Goal: Communication & Community: Answer question/provide support

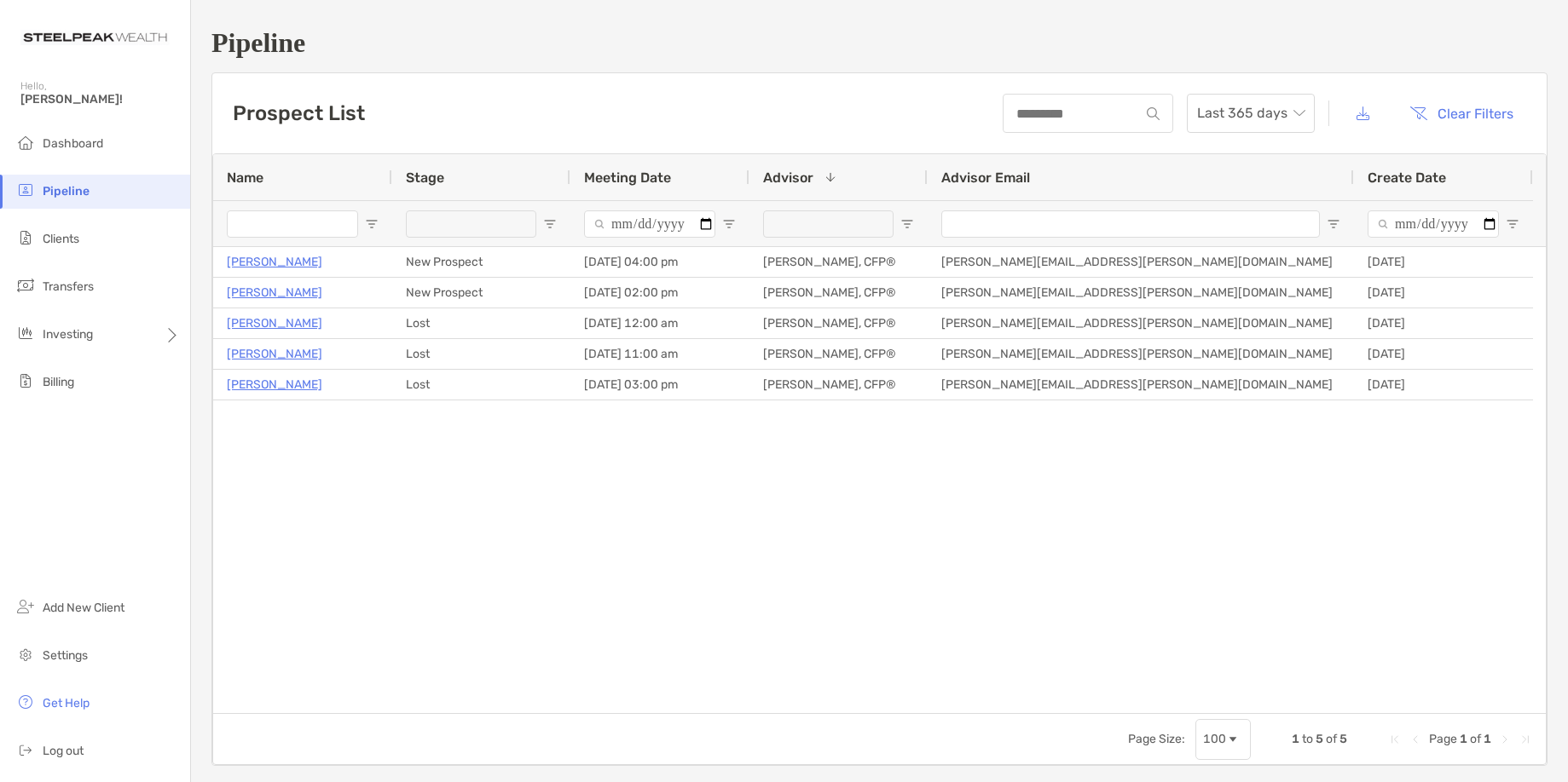
click at [816, 110] on div "Prospect List Last 365 days Clear Filters" at bounding box center [879, 113] width 1334 height 80
drag, startPoint x: 663, startPoint y: 535, endPoint x: 682, endPoint y: 524, distance: 22.0
click at [667, 532] on div "[PERSON_NAME] New Prospect [DATE] 04:00 pm [PERSON_NAME], CFP® [PERSON_NAME][EM…" at bounding box center [879, 480] width 1332 height 466
click at [557, 538] on div "[PERSON_NAME] New Prospect [DATE] 04:00 pm [PERSON_NAME], CFP® [PERSON_NAME][EM…" at bounding box center [879, 480] width 1332 height 466
drag, startPoint x: 782, startPoint y: 544, endPoint x: 819, endPoint y: 534, distance: 38.3
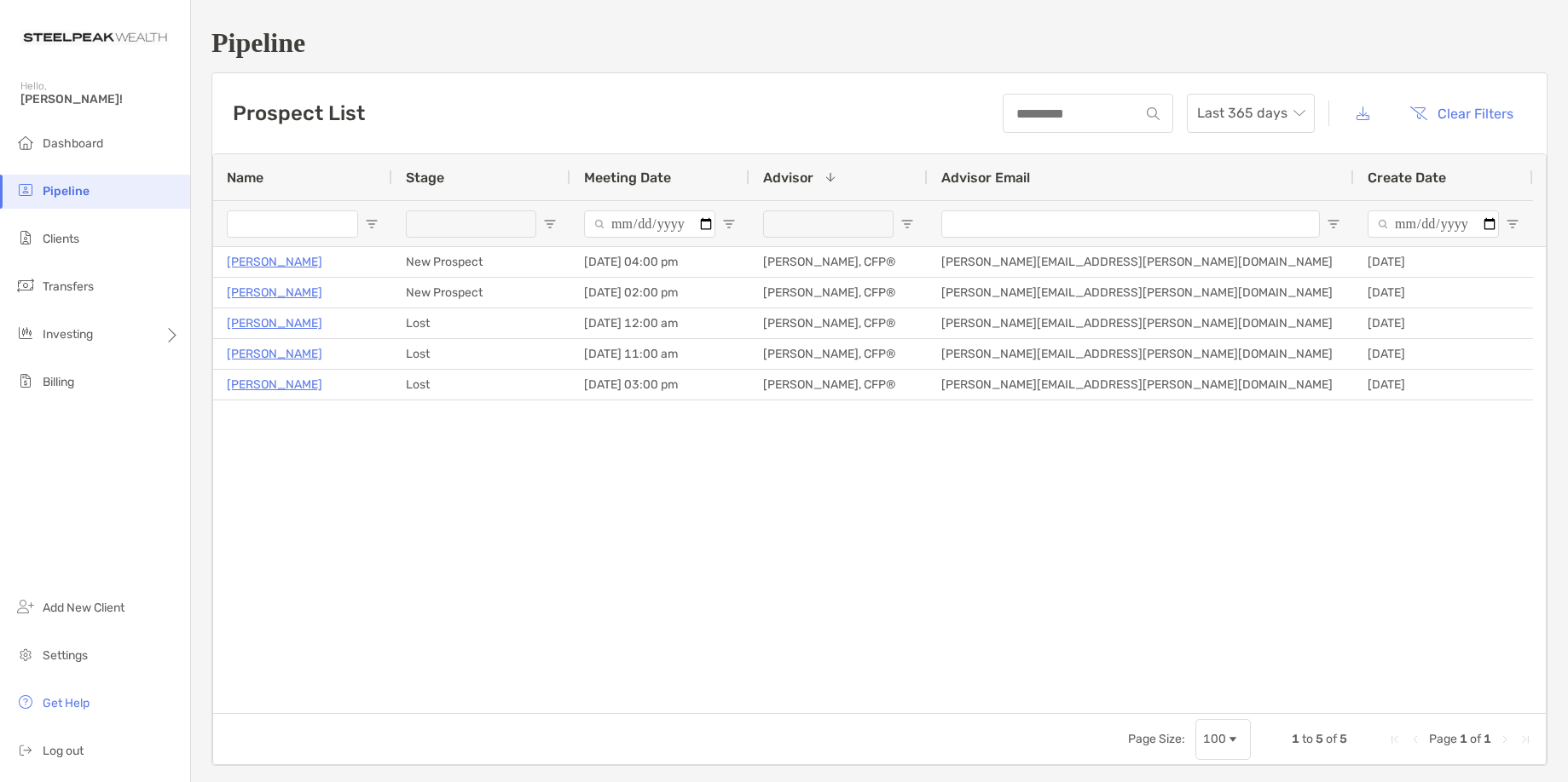
click at [791, 541] on div "[PERSON_NAME] New Prospect [DATE] 04:00 pm [PERSON_NAME], CFP® [PERSON_NAME][EM…" at bounding box center [879, 480] width 1332 height 466
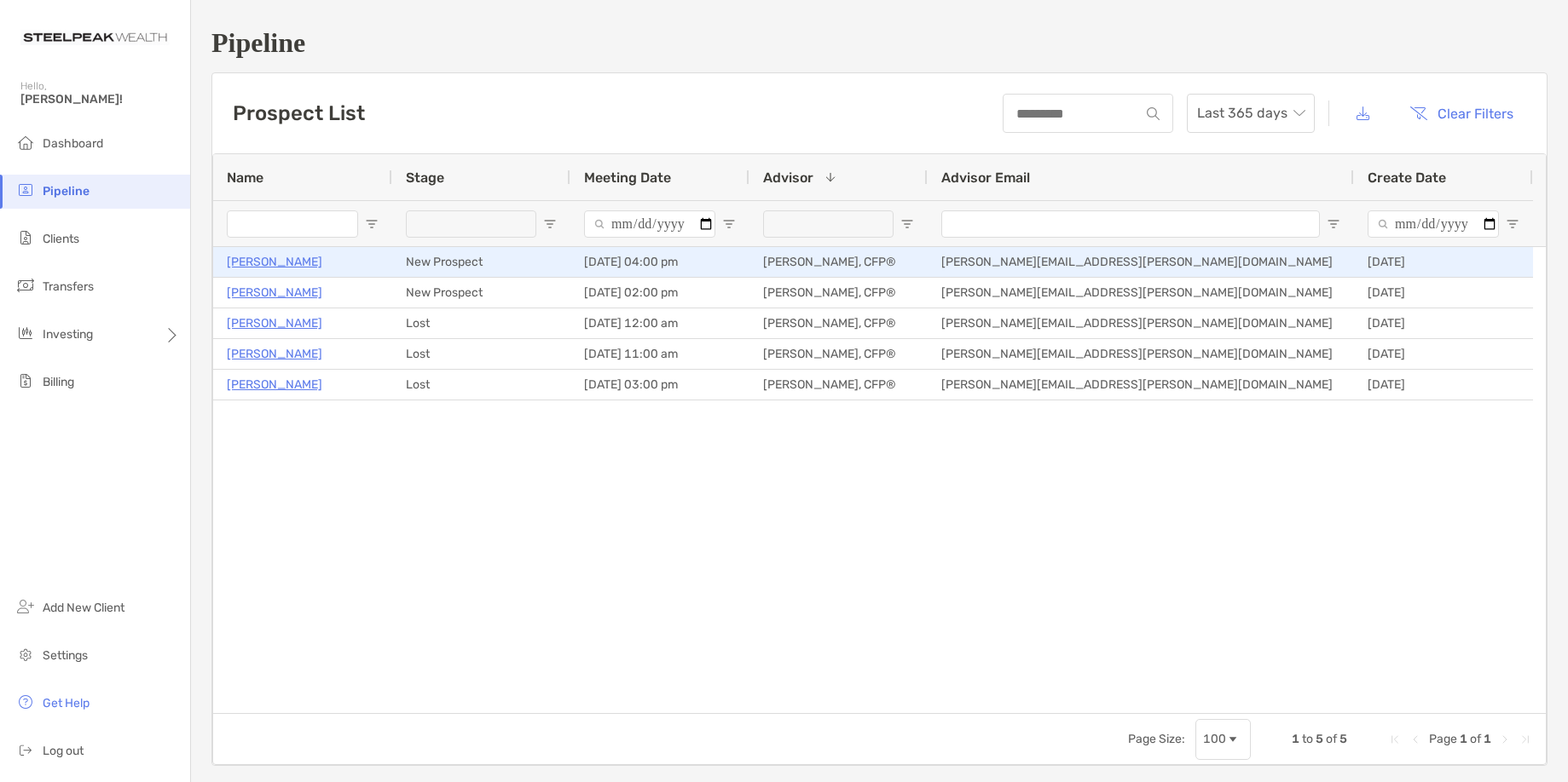
click at [264, 270] on p "[PERSON_NAME]" at bounding box center [275, 262] width 96 height 22
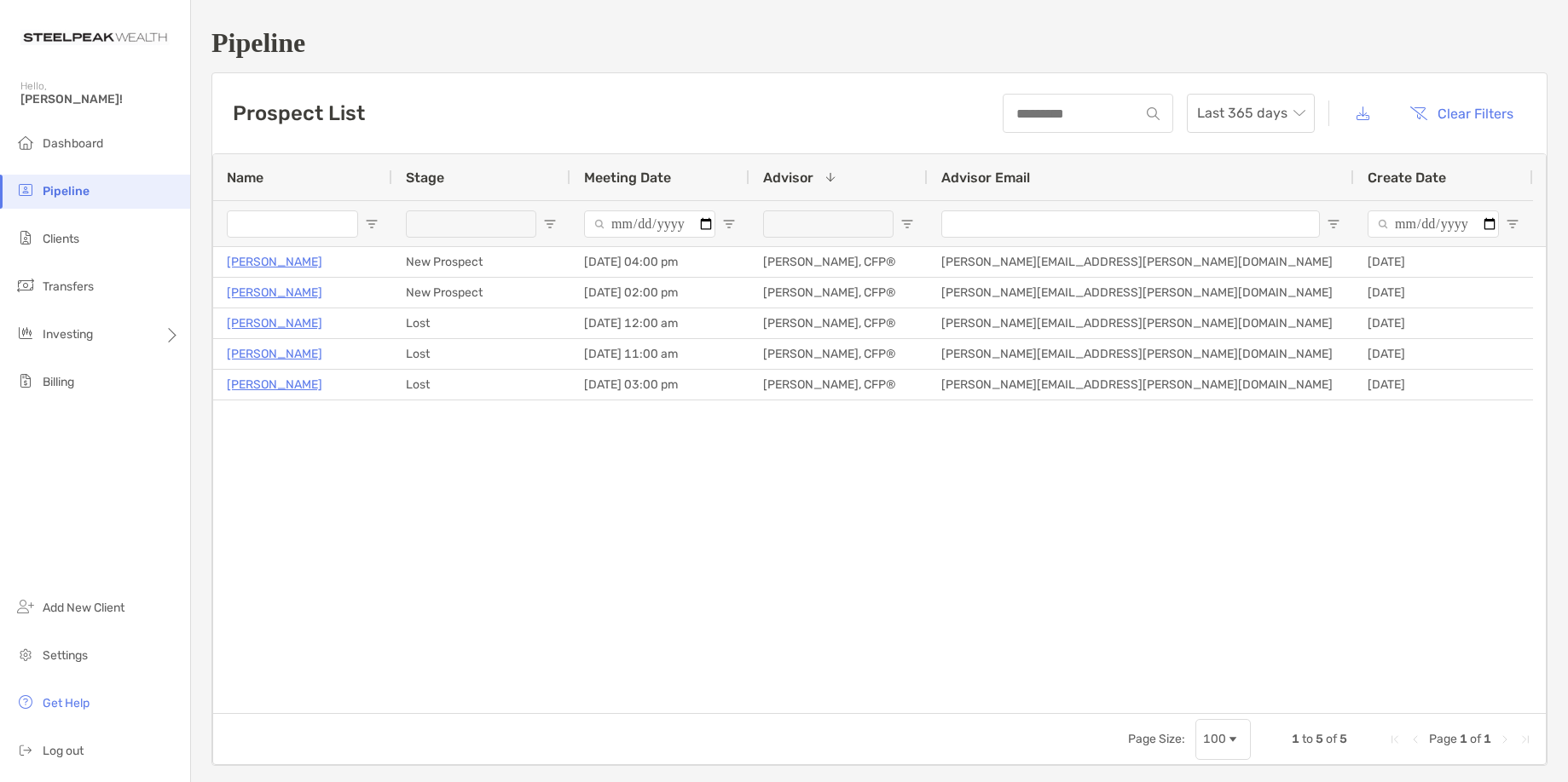
click at [426, 119] on div "Prospect List Last 365 days Clear Filters" at bounding box center [879, 113] width 1334 height 80
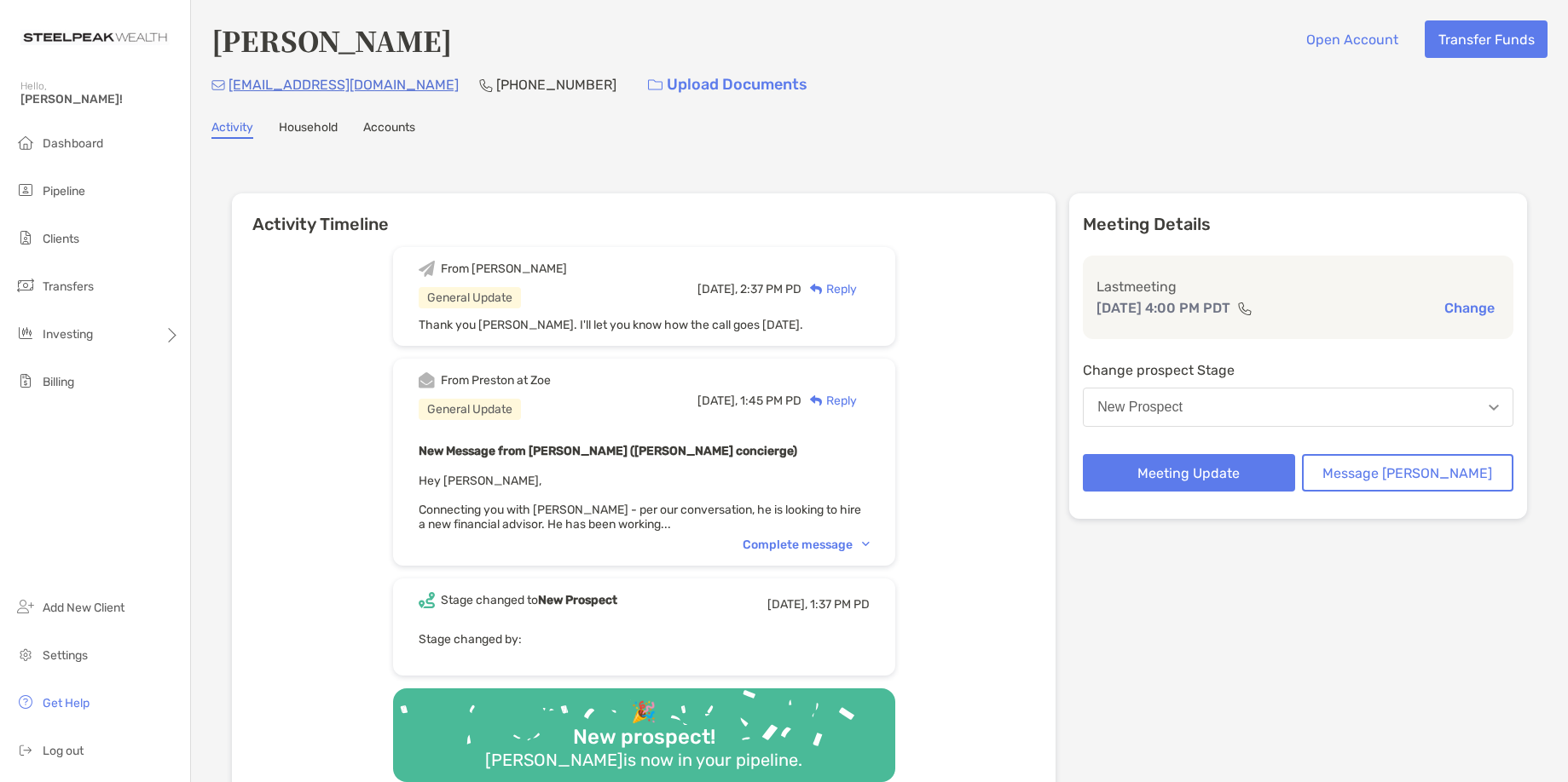
click at [637, 160] on div "Activity Timeline From Joseph General Update Yesterday, 2:37 PM PD Reply Thank …" at bounding box center [879, 503] width 1335 height 694
click at [992, 366] on div "From Joseph General Update Yesterday, 2:37 PM PD Reply Thank you Preston. I'll …" at bounding box center [643, 521] width 823 height 574
click at [663, 509] on span "Hey Joseph, Connecting you with Mike - per our conversation, he is looking to h…" at bounding box center [639, 502] width 443 height 58
click at [958, 374] on div "From Joseph General Update Yesterday, 2:37 PM PD Reply Thank you Preston. I'll …" at bounding box center [643, 521] width 823 height 574
click at [786, 549] on div "Complete message" at bounding box center [806, 544] width 127 height 15
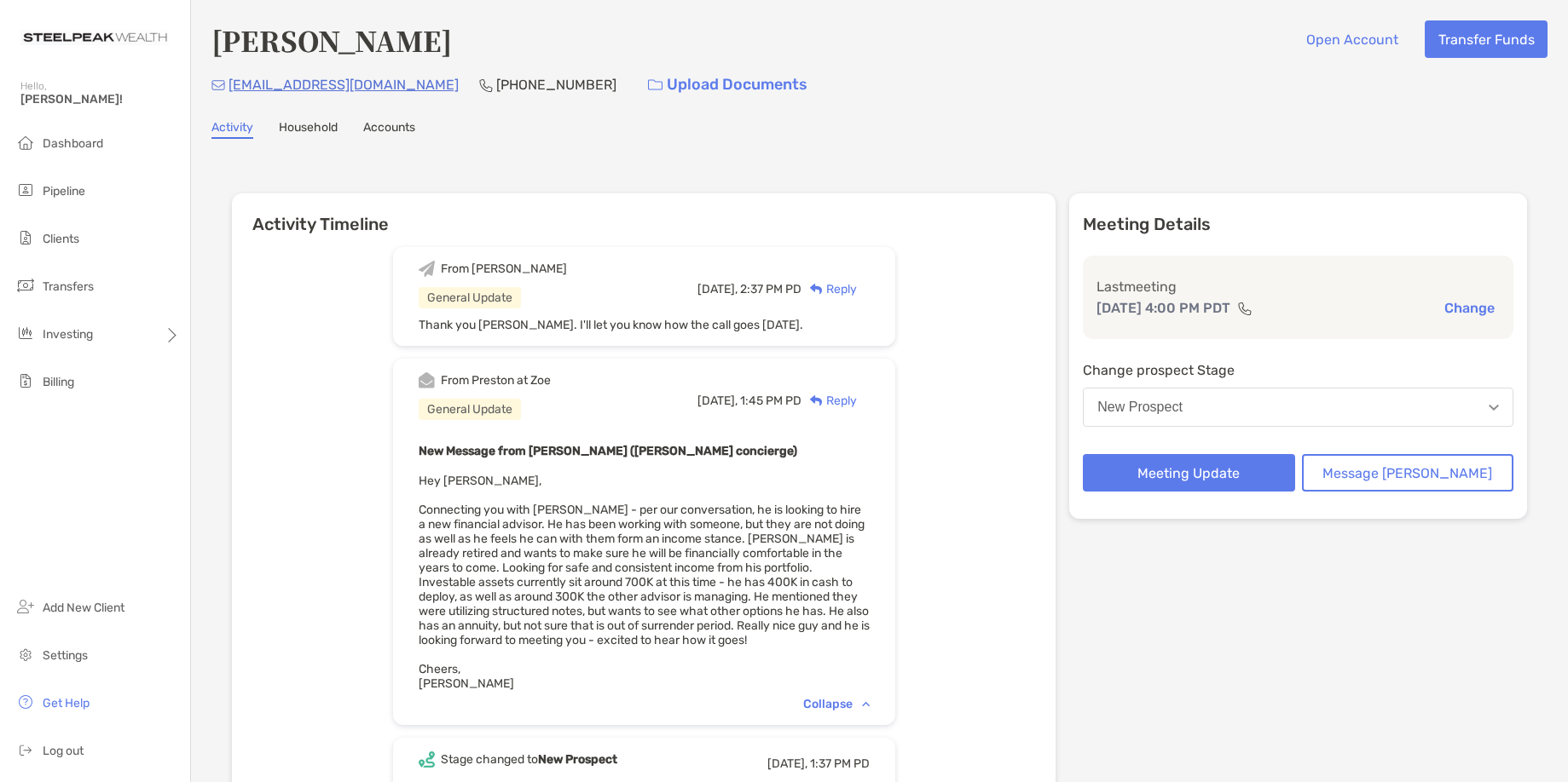
click at [955, 444] on div "From Joseph General Update Yesterday, 2:37 PM PD Reply Thank you Preston. I'll …" at bounding box center [643, 601] width 823 height 733
click at [963, 384] on div "From Joseph General Update Yesterday, 2:37 PM PD Reply Thank you Preston. I'll …" at bounding box center [643, 601] width 823 height 733
click at [1283, 137] on div "Activity Household Accounts" at bounding box center [879, 129] width 1335 height 19
click at [1255, 406] on button "New Prospect" at bounding box center [1297, 408] width 430 height 39
drag, startPoint x: 1075, startPoint y: 456, endPoint x: 1061, endPoint y: 456, distance: 14.0
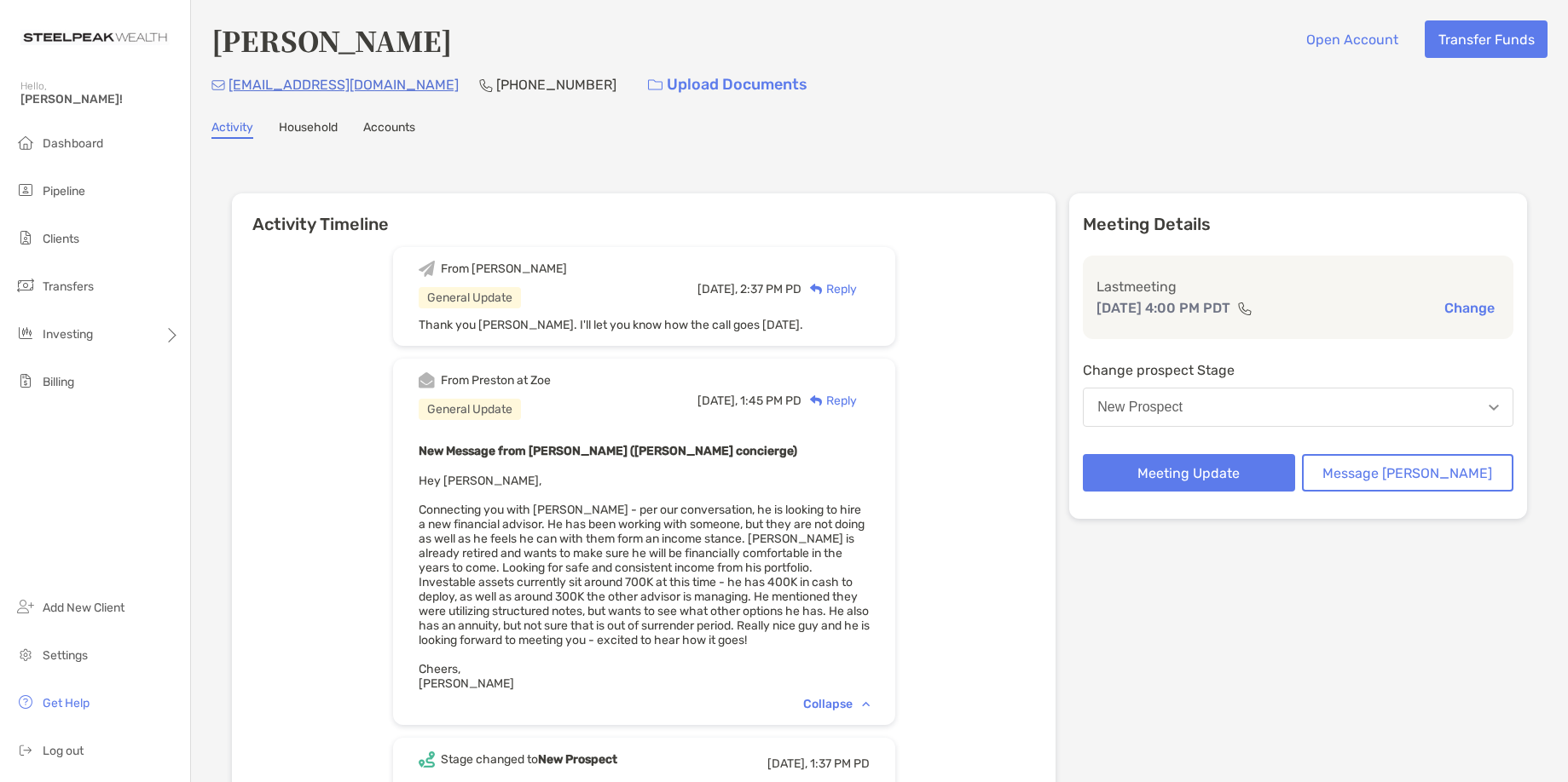
click at [1056, 455] on div "From Joseph General Update Yesterday, 2:37 PM PD Reply Thank you Preston. I'll …" at bounding box center [643, 601] width 823 height 733
click at [1050, 329] on div "From Joseph General Update Yesterday, 2:37 PM PD Reply Thank you Preston. I'll …" at bounding box center [643, 601] width 823 height 733
click at [1033, 455] on div "From Joseph General Update Yesterday, 2:37 PM PD Reply Thank you Preston. I'll …" at bounding box center [643, 601] width 823 height 733
click at [967, 509] on div "From Joseph General Update Yesterday, 2:37 PM PD Reply Thank you Preston. I'll …" at bounding box center [643, 601] width 823 height 733
click at [969, 509] on div "From Joseph General Update Yesterday, 2:37 PM PD Reply Thank you Preston. I'll …" at bounding box center [643, 601] width 823 height 733
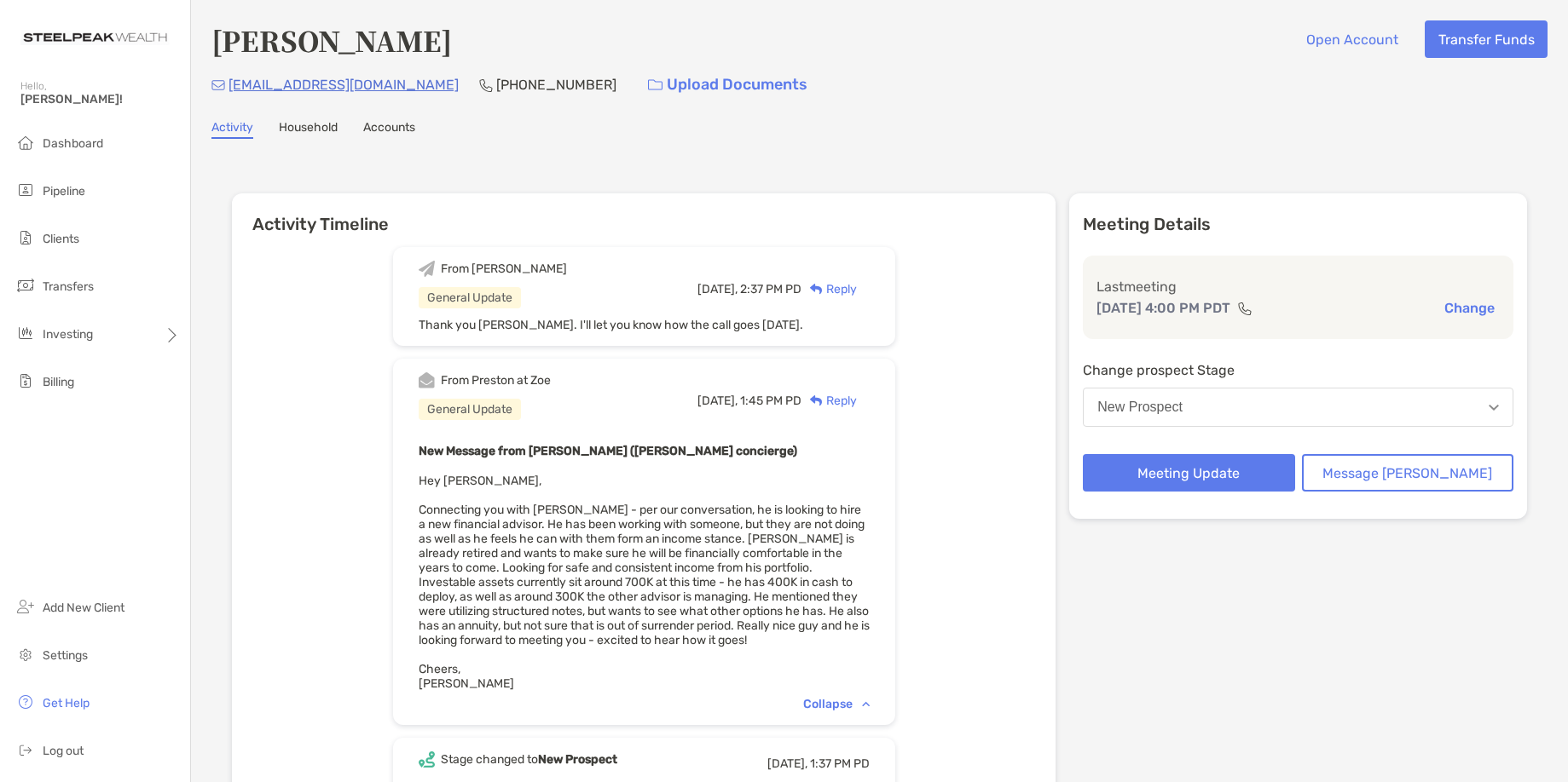
click at [855, 403] on div "Reply" at bounding box center [829, 401] width 56 height 18
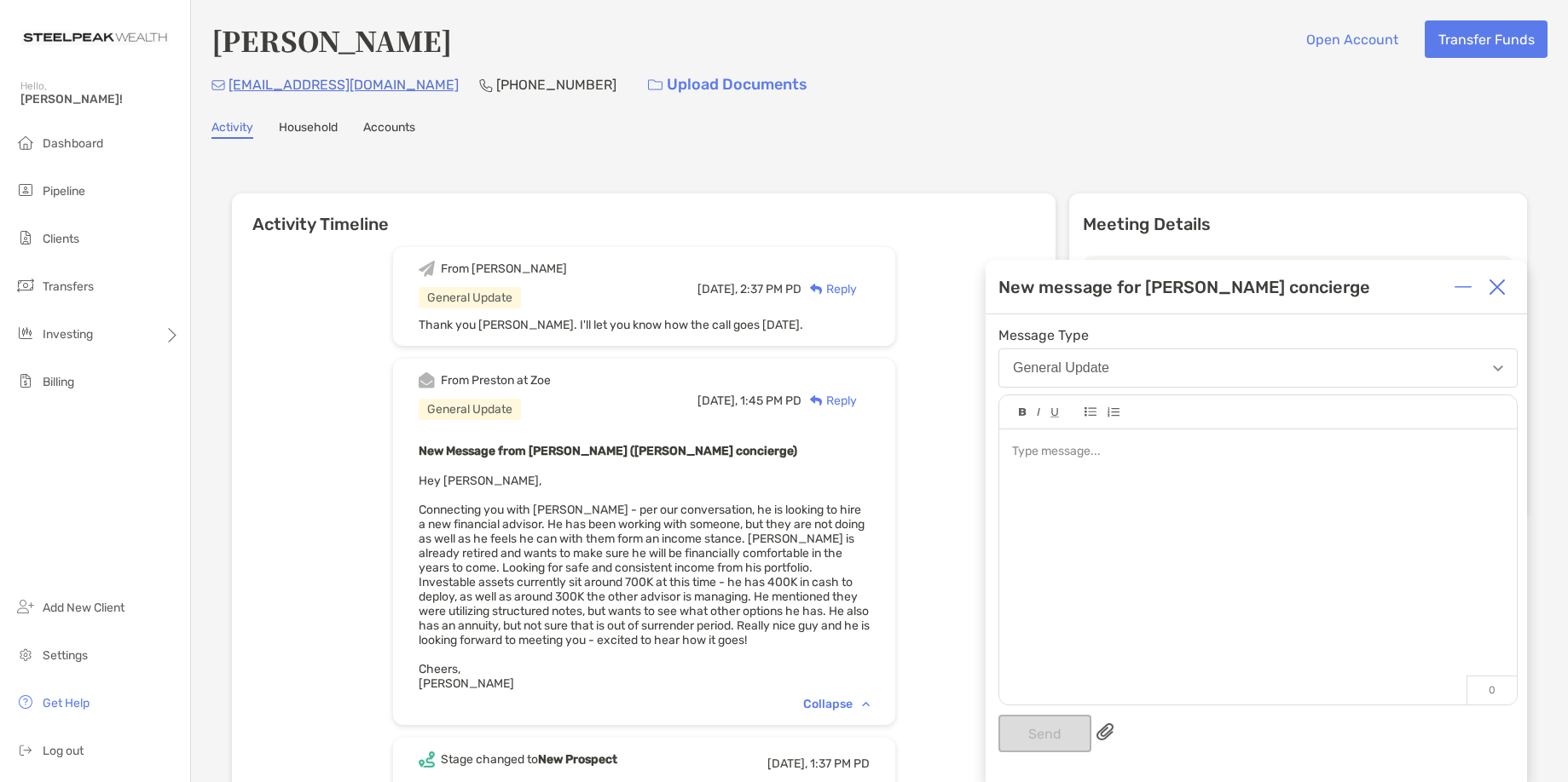
click at [1029, 449] on div at bounding box center [1257, 452] width 491 height 18
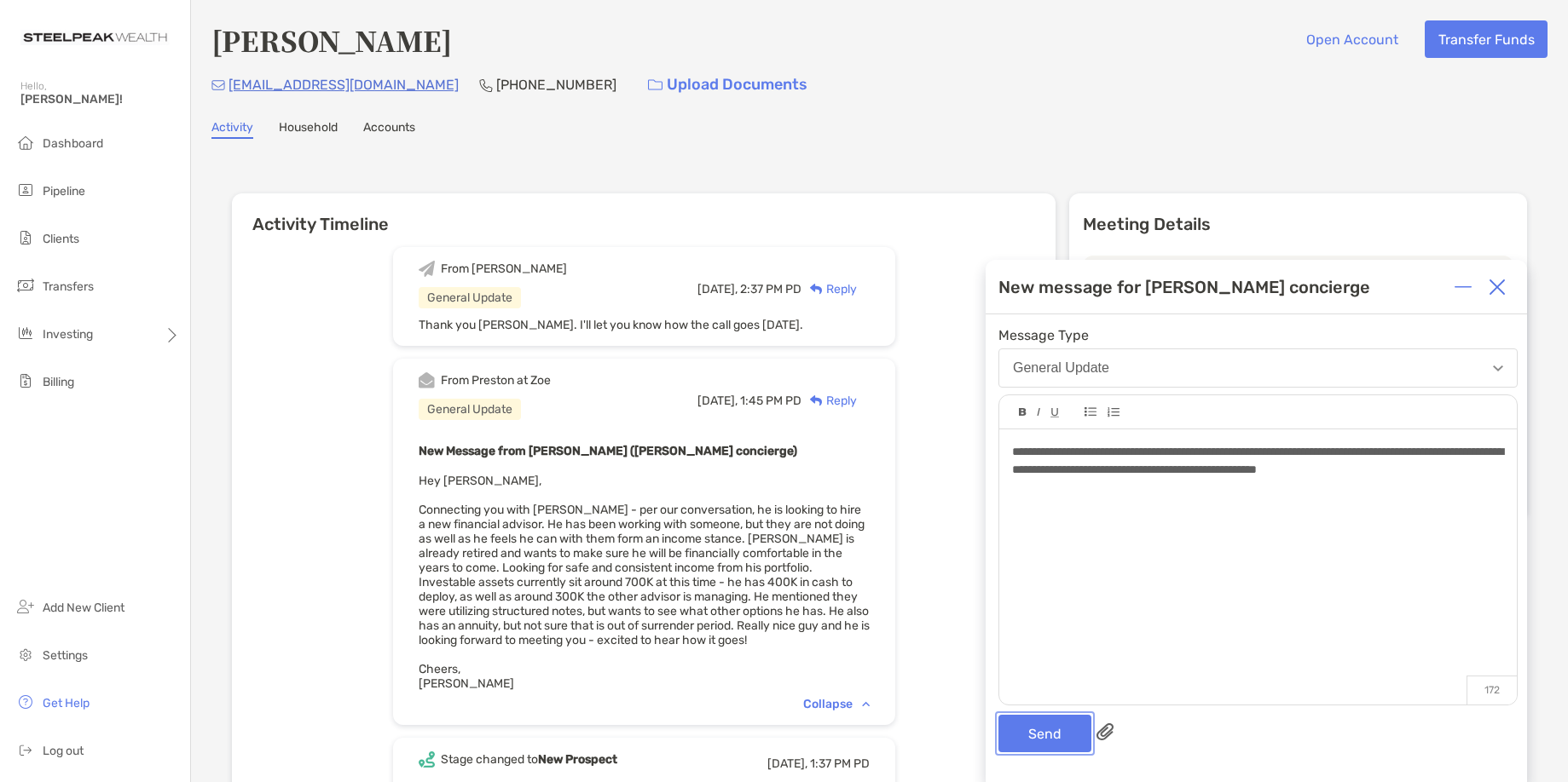
click at [1046, 727] on button "Send" at bounding box center [1044, 734] width 93 height 37
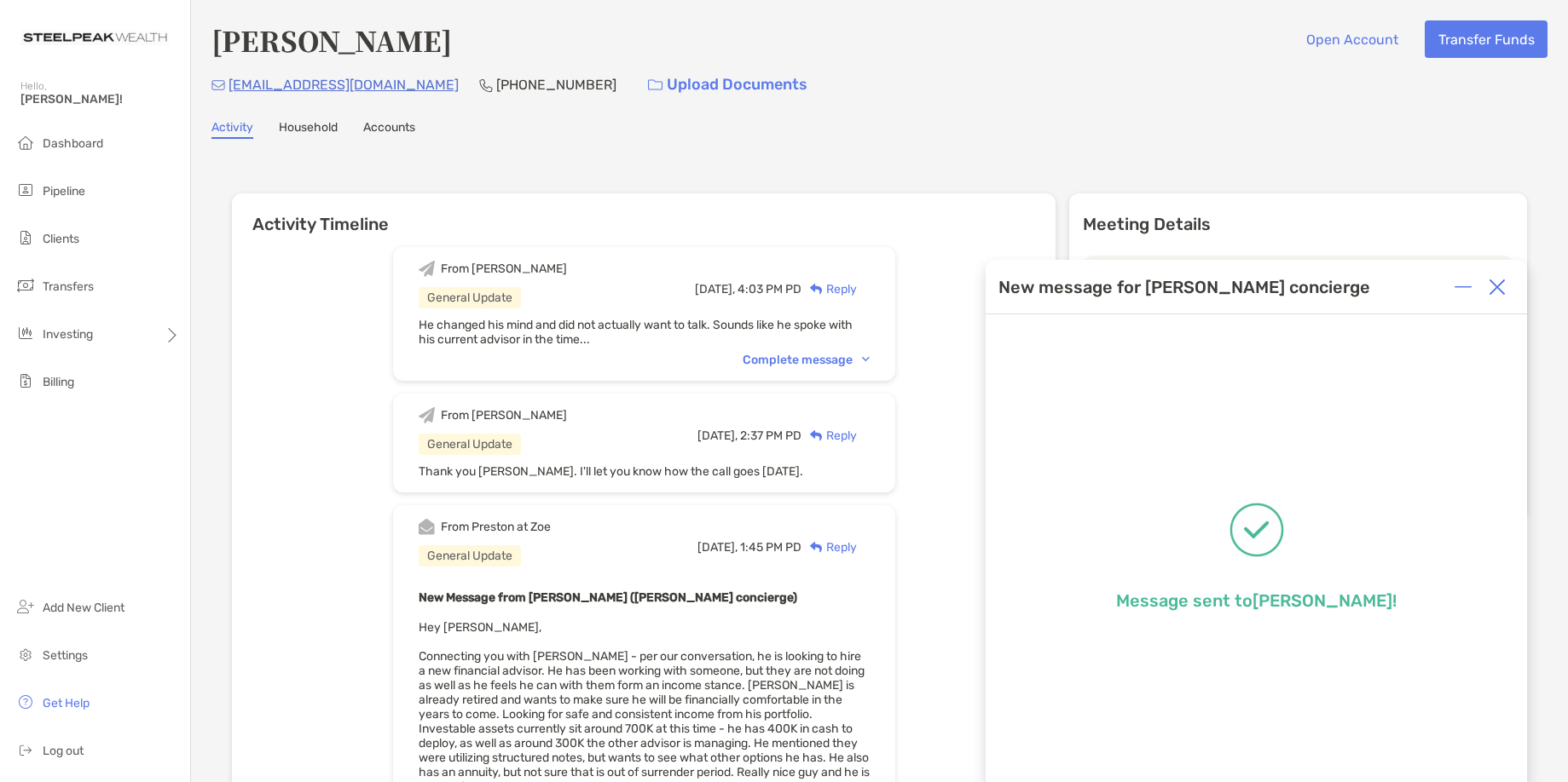
click at [1503, 293] on img at bounding box center [1497, 286] width 17 height 17
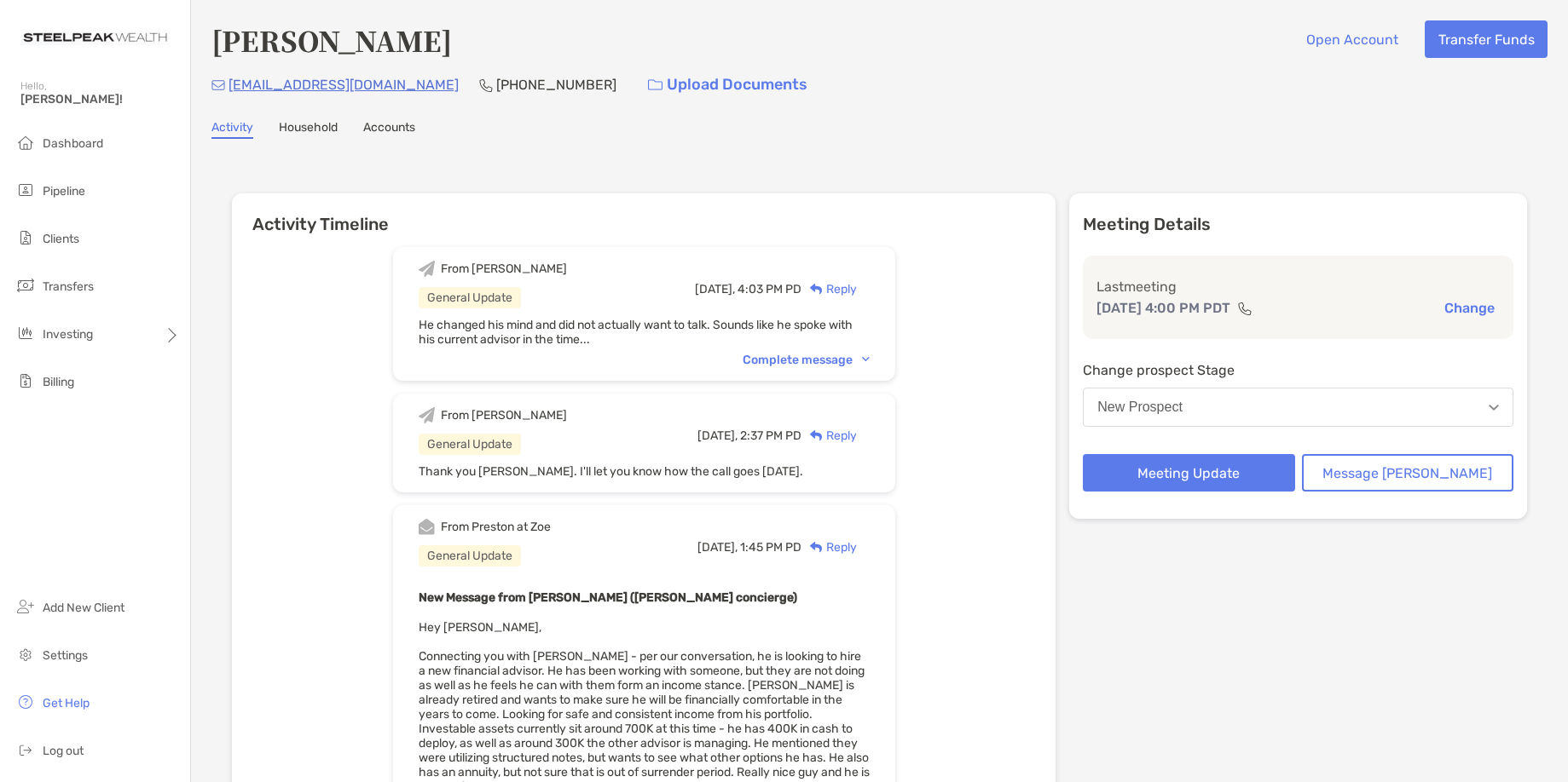
click at [986, 273] on div "From Joseph General Update Today, 4:03 PM PD Reply He changed his mind and did …" at bounding box center [643, 674] width 823 height 880
click at [927, 403] on div "From Joseph General Update Today, 4:03 PM PD Reply He changed his mind and did …" at bounding box center [643, 674] width 823 height 880
click at [1182, 410] on div "New Prospect" at bounding box center [1139, 408] width 85 height 16
click at [1020, 395] on div "From Joseph General Update Today, 4:03 PM PD Reply He changed his mind and did …" at bounding box center [643, 674] width 823 height 880
click at [856, 293] on div "Reply" at bounding box center [829, 289] width 56 height 18
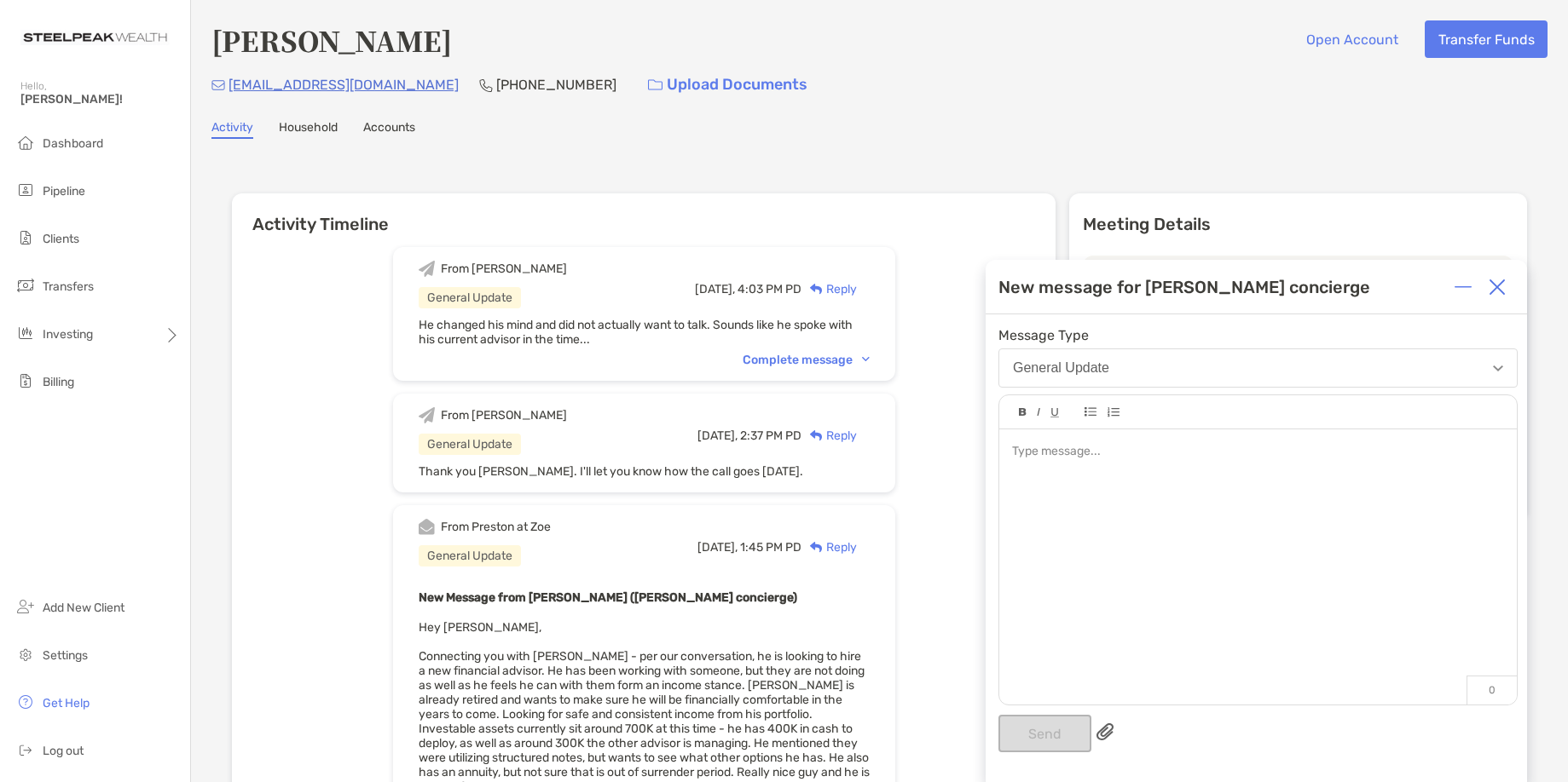
click at [1055, 492] on div at bounding box center [1257, 558] width 517 height 258
click at [1502, 290] on img at bounding box center [1497, 286] width 17 height 17
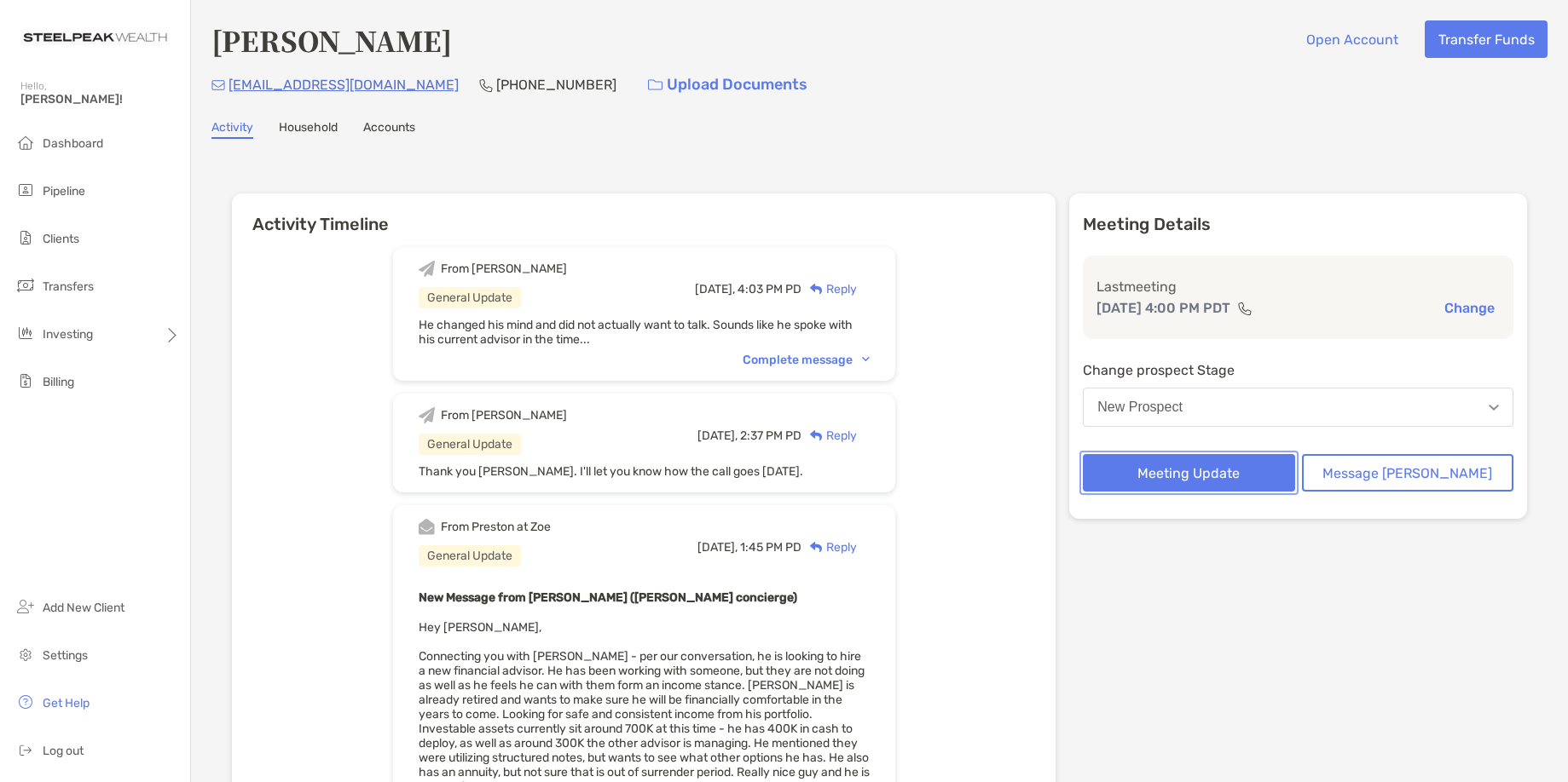
click at [1218, 471] on button "Meeting Update" at bounding box center [1188, 473] width 211 height 37
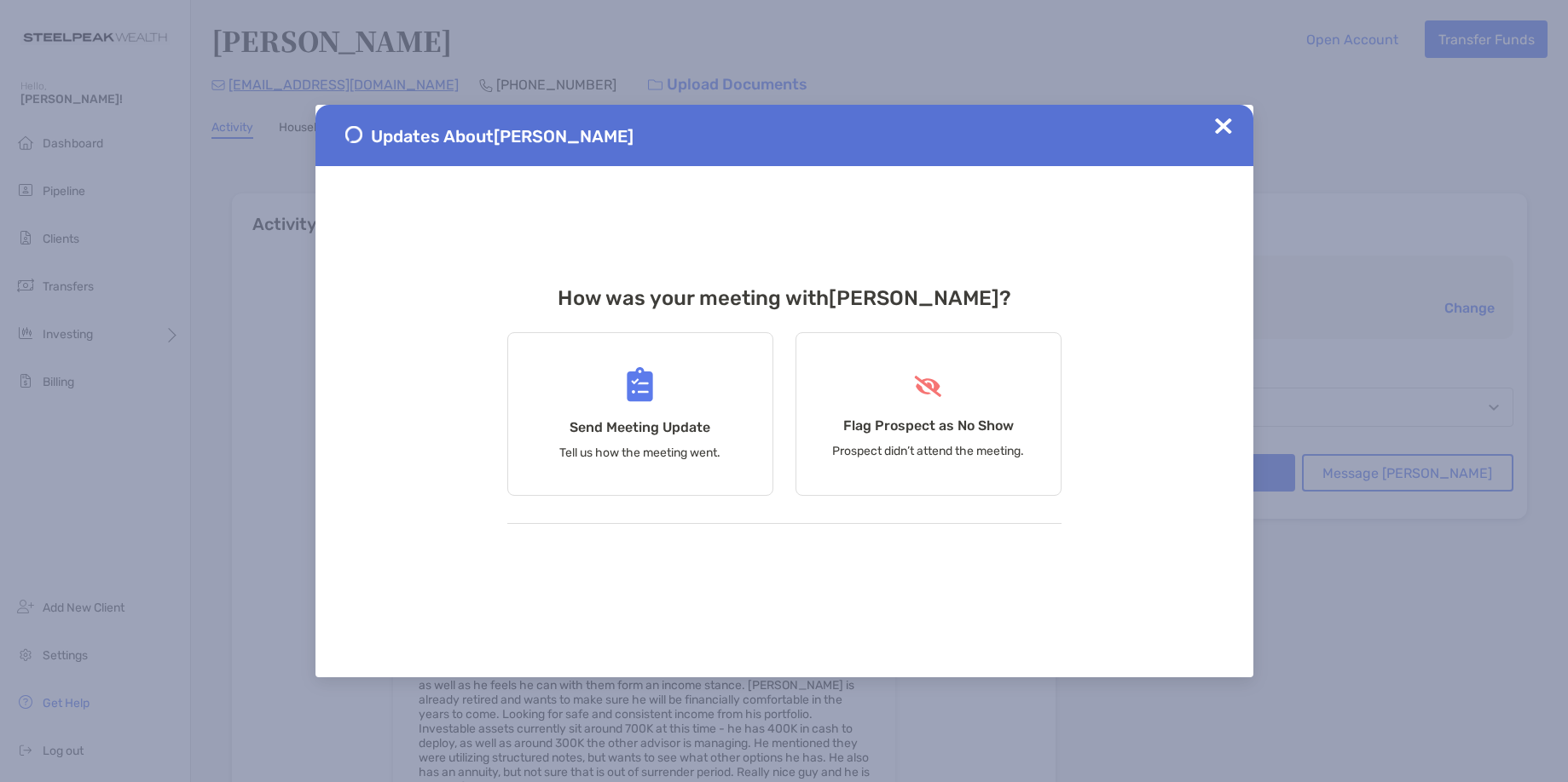
click at [1229, 127] on img at bounding box center [1223, 125] width 17 height 17
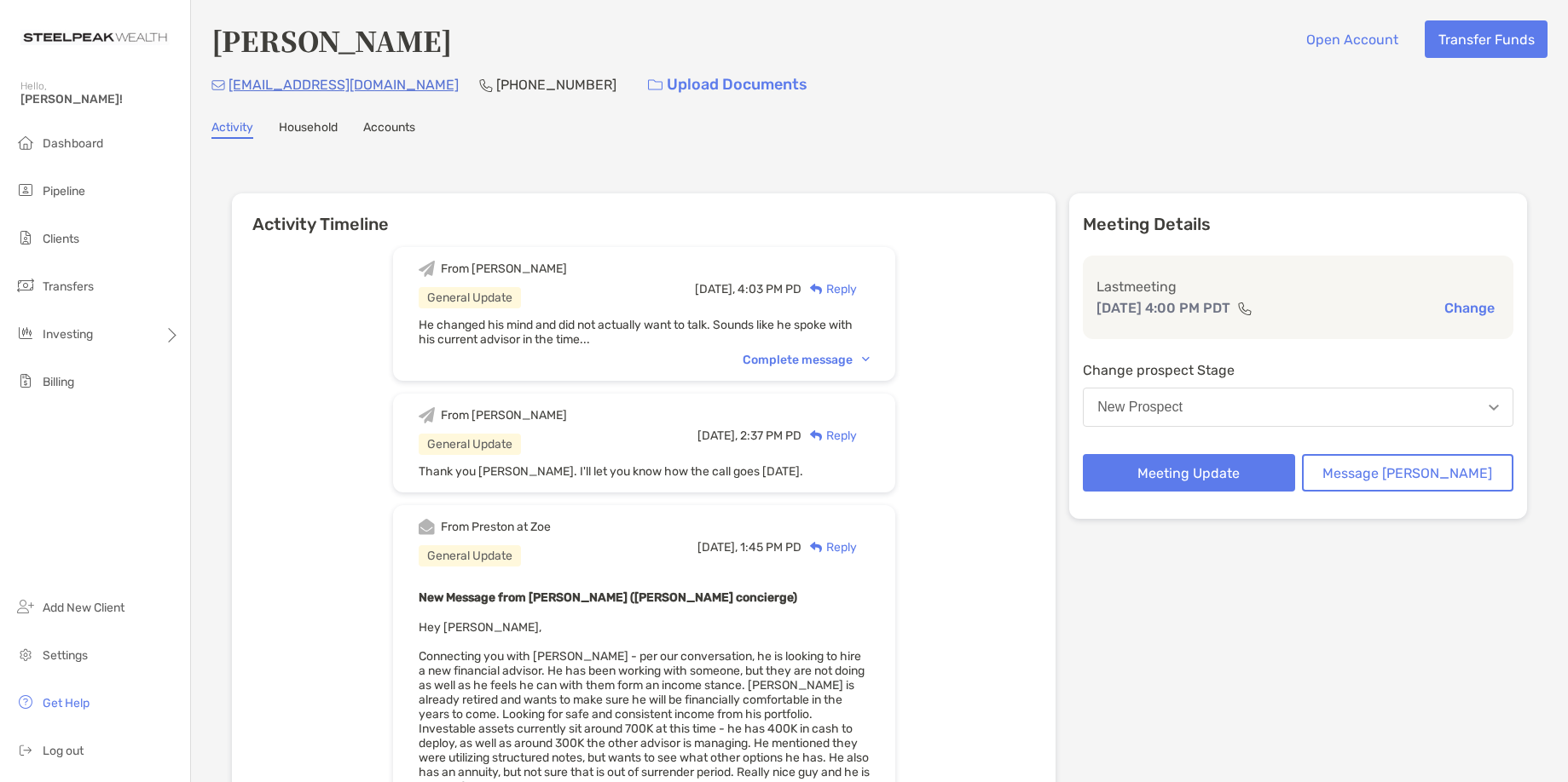
click at [856, 289] on div "Reply" at bounding box center [829, 289] width 56 height 18
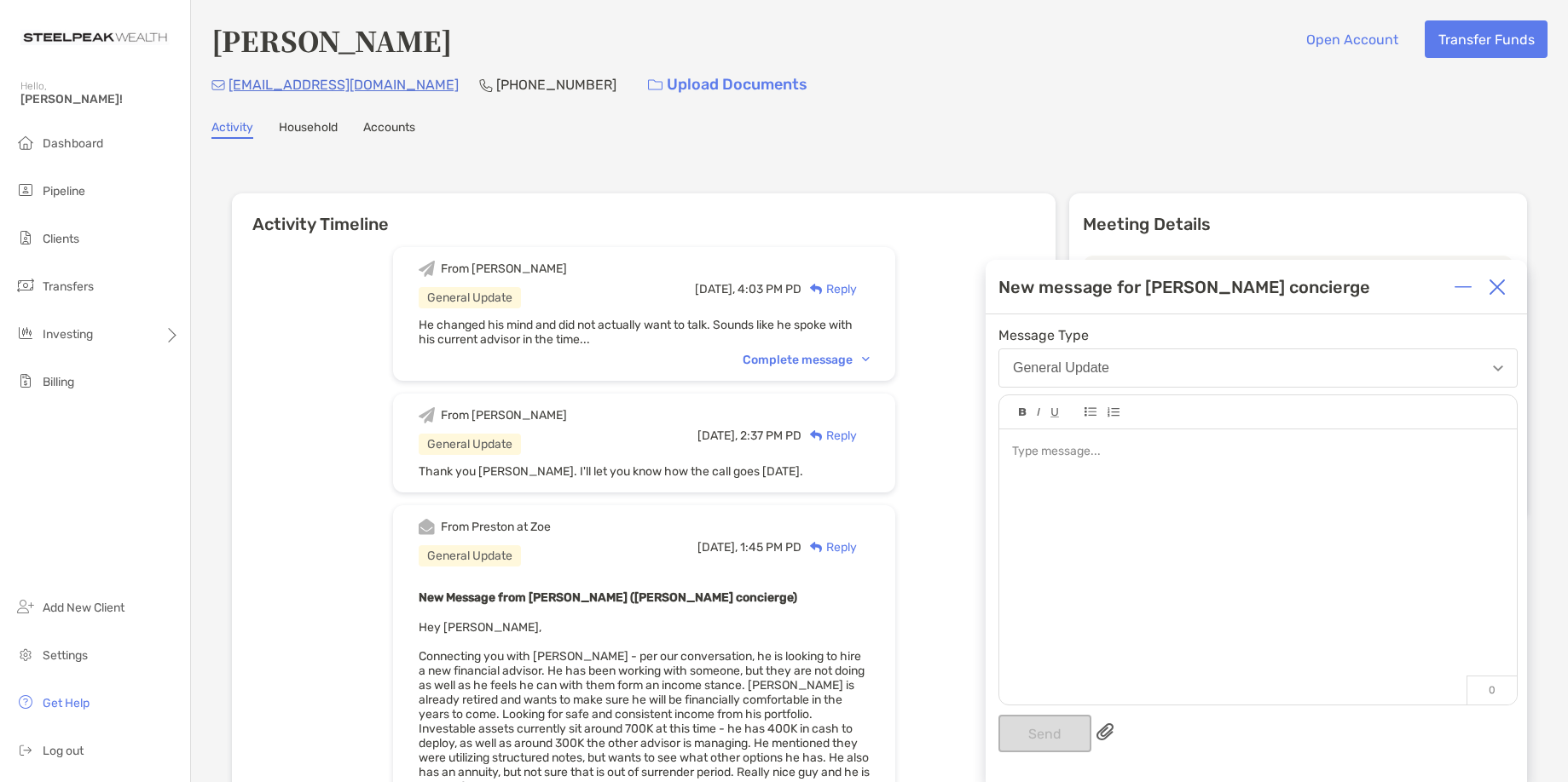
click at [1502, 289] on img at bounding box center [1497, 286] width 17 height 17
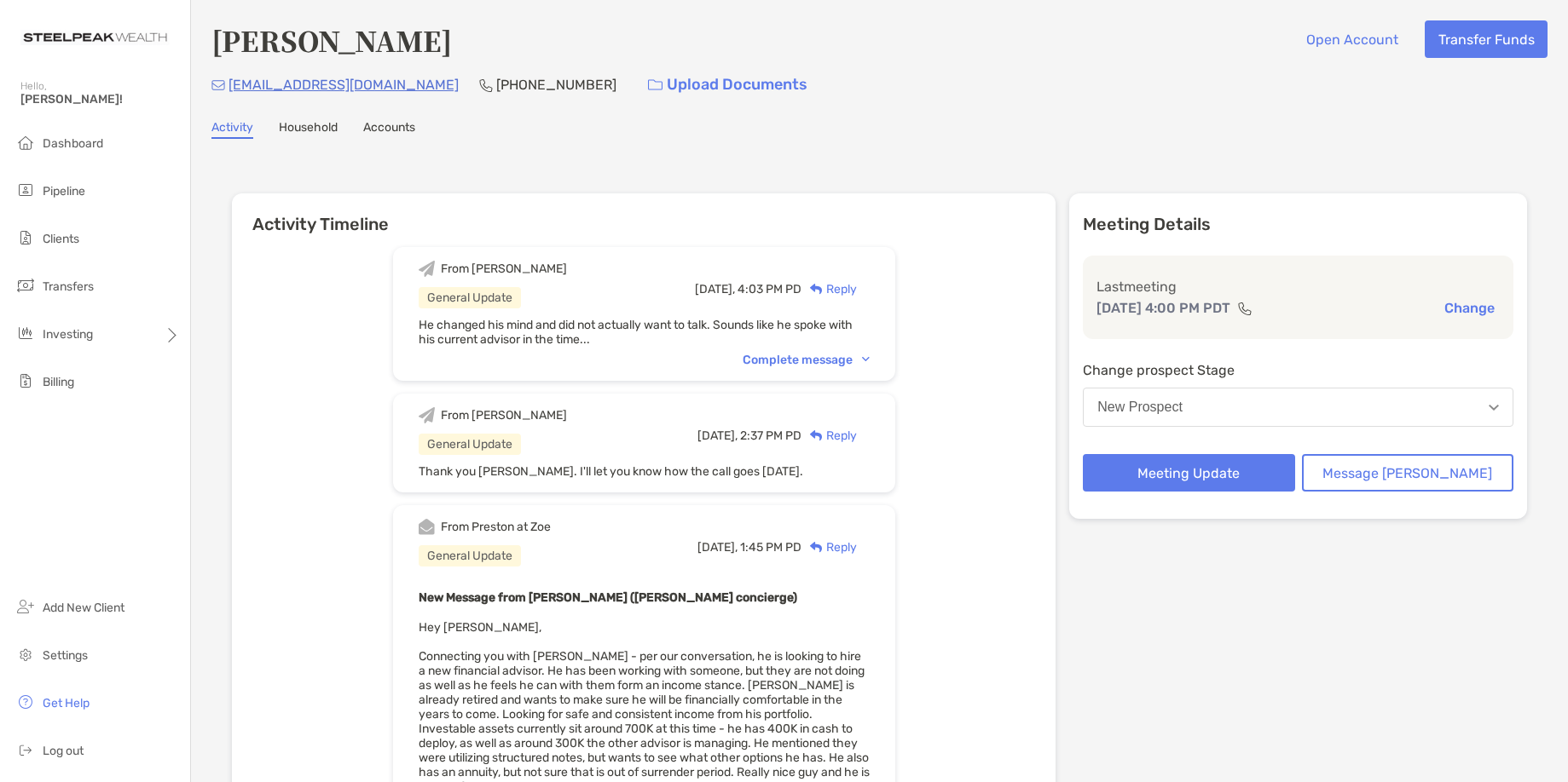
click at [810, 367] on div "Complete message" at bounding box center [806, 360] width 127 height 15
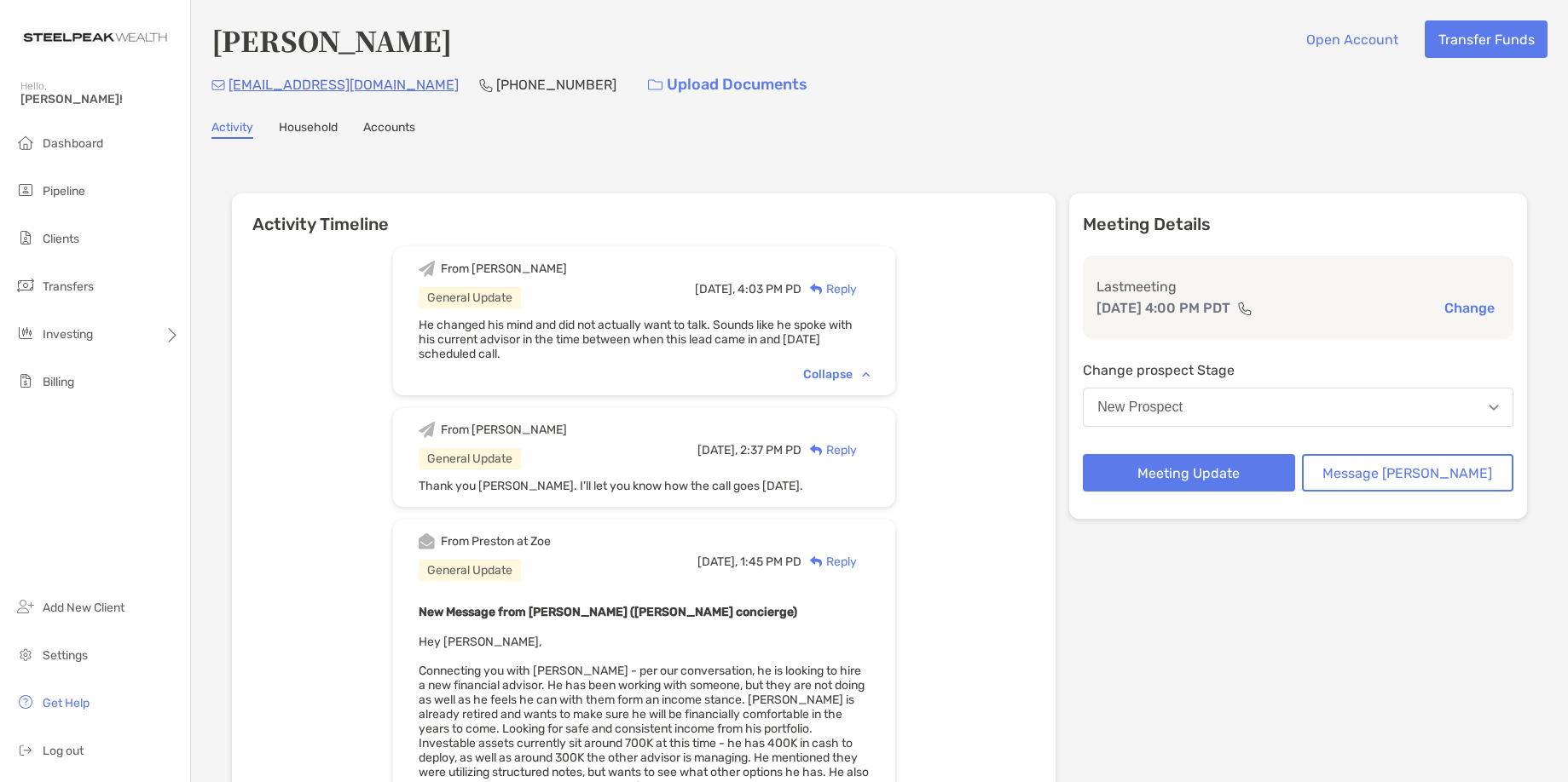
click at [855, 292] on div "Reply" at bounding box center [829, 289] width 56 height 18
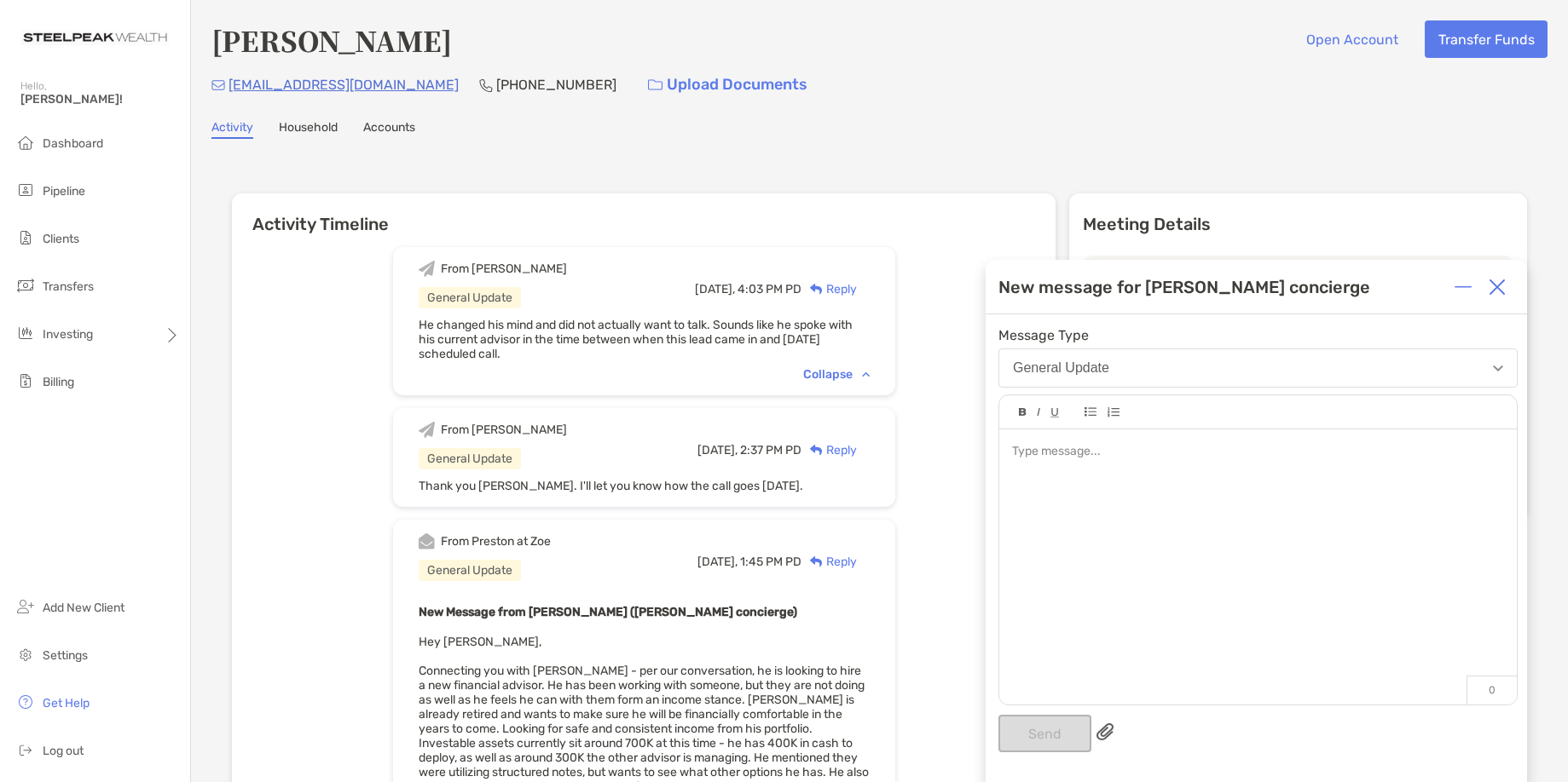
click at [1070, 440] on div at bounding box center [1257, 558] width 517 height 258
click at [1428, 463] on div "*" at bounding box center [1257, 470] width 491 height 18
click at [1034, 729] on button "Send" at bounding box center [1044, 734] width 93 height 37
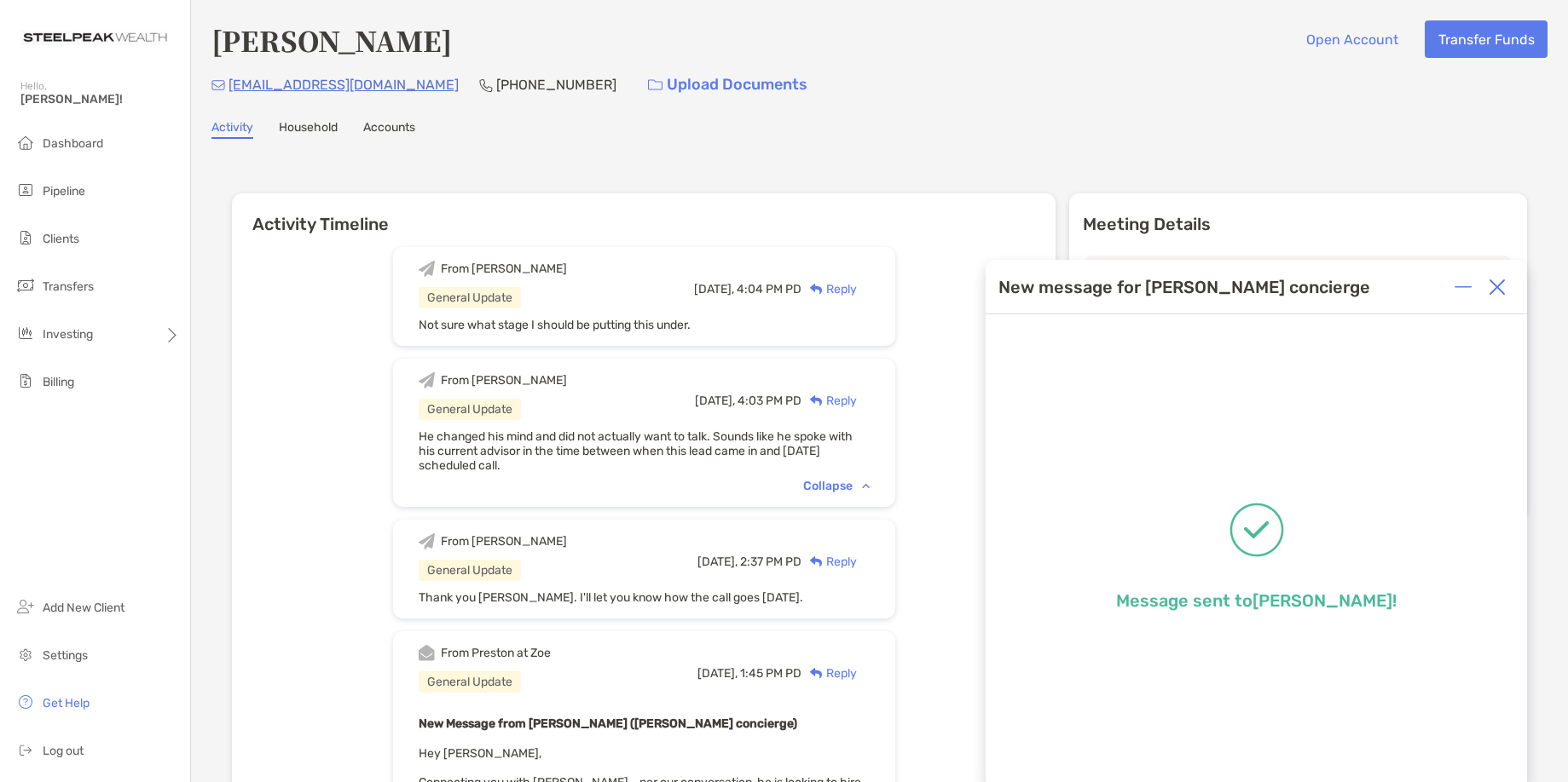
click at [1495, 283] on img at bounding box center [1497, 286] width 17 height 17
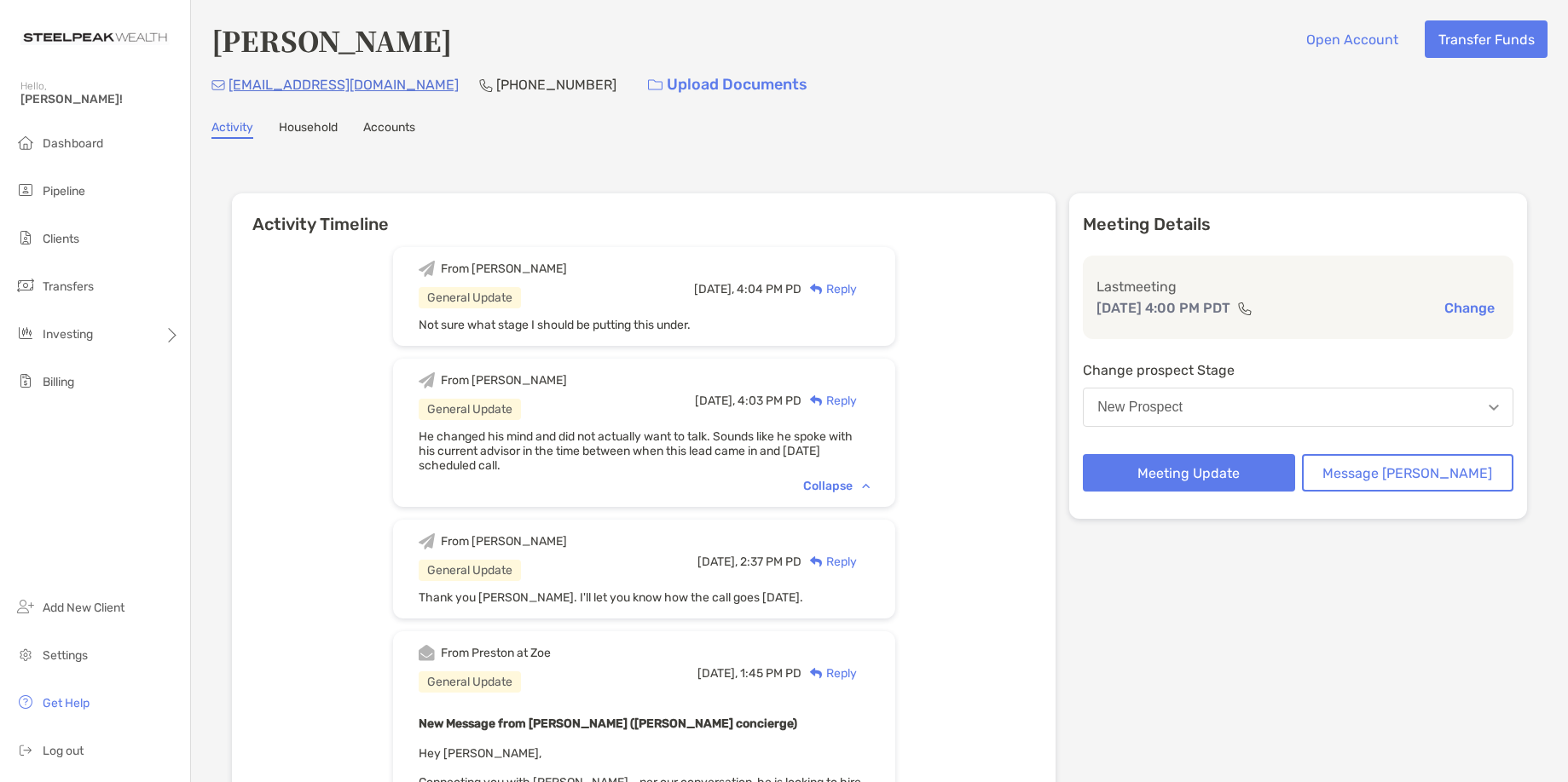
click at [1112, 97] on div "slowmike@gmail.com (805) 433-3128 Upload Documents" at bounding box center [879, 84] width 1335 height 36
drag, startPoint x: 1203, startPoint y: 109, endPoint x: 1236, endPoint y: 21, distance: 94.0
click at [1215, 90] on div "Mike Williams Open Account Transfer Funds slowmike@gmail.com (805) 433-3128 Upl…" at bounding box center [879, 651] width 1376 height 1302
